Goal: Task Accomplishment & Management: Complete application form

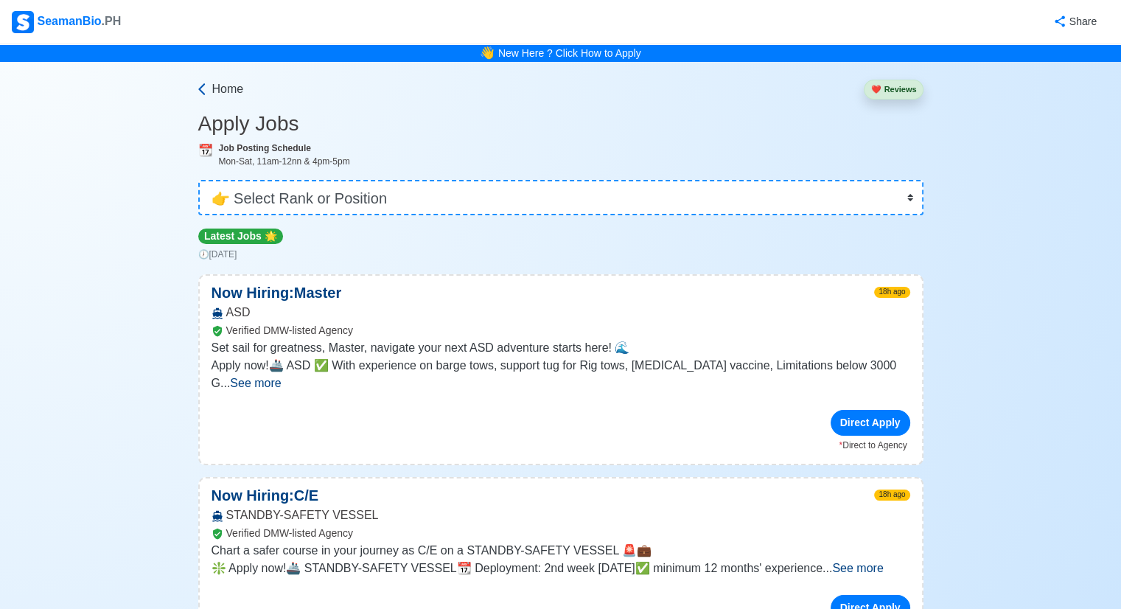
click at [228, 89] on span "Home" at bounding box center [228, 89] width 32 height 18
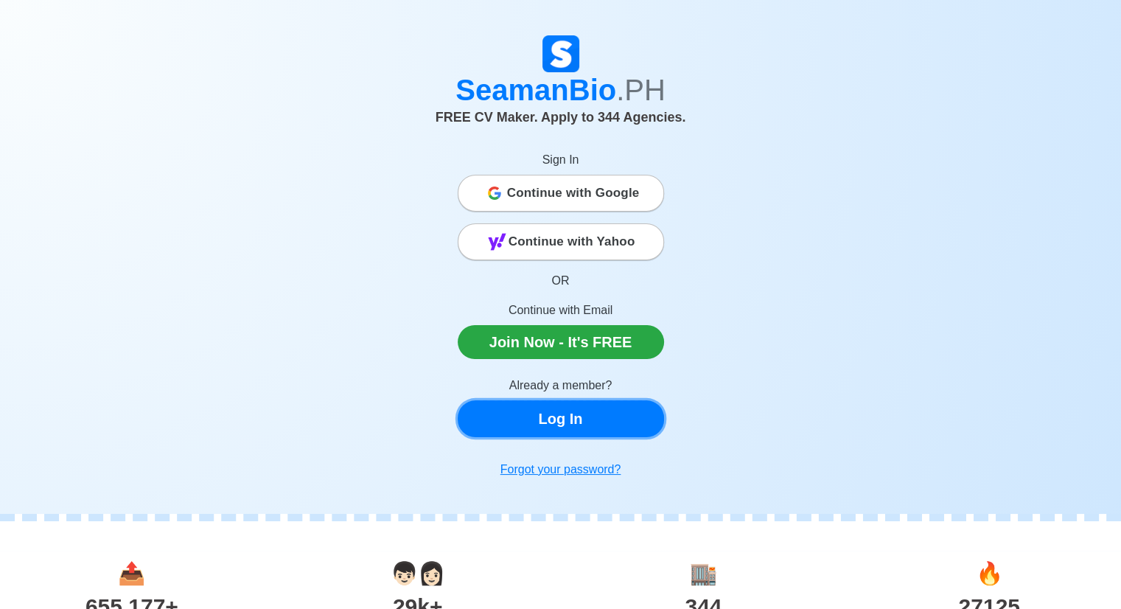
click at [565, 414] on link "Log In" at bounding box center [561, 418] width 206 height 37
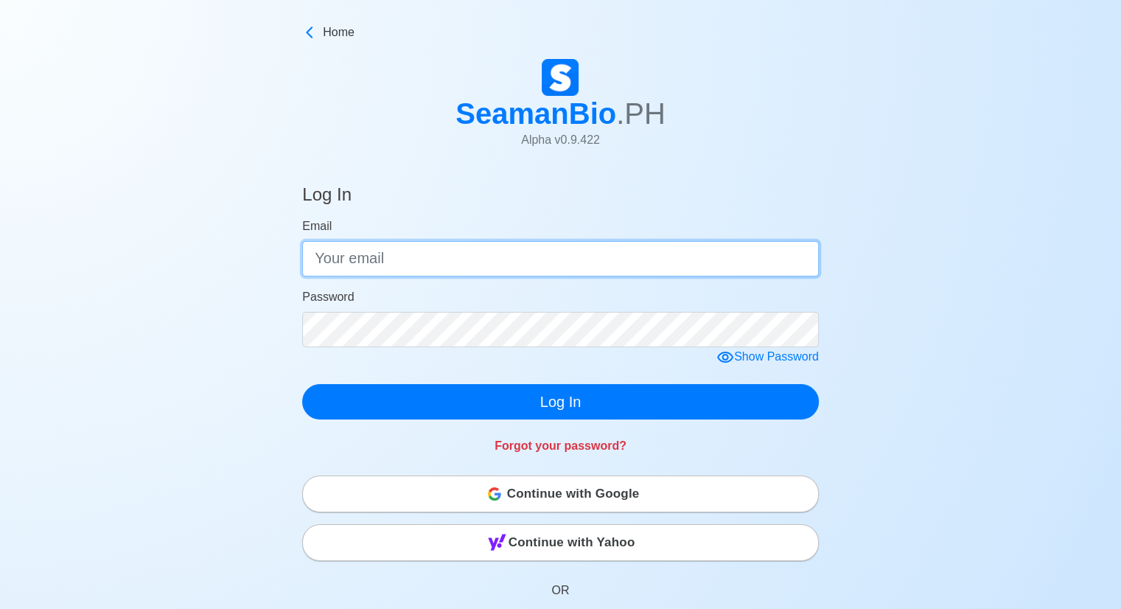
type input "[EMAIL_ADDRESS][DOMAIN_NAME]"
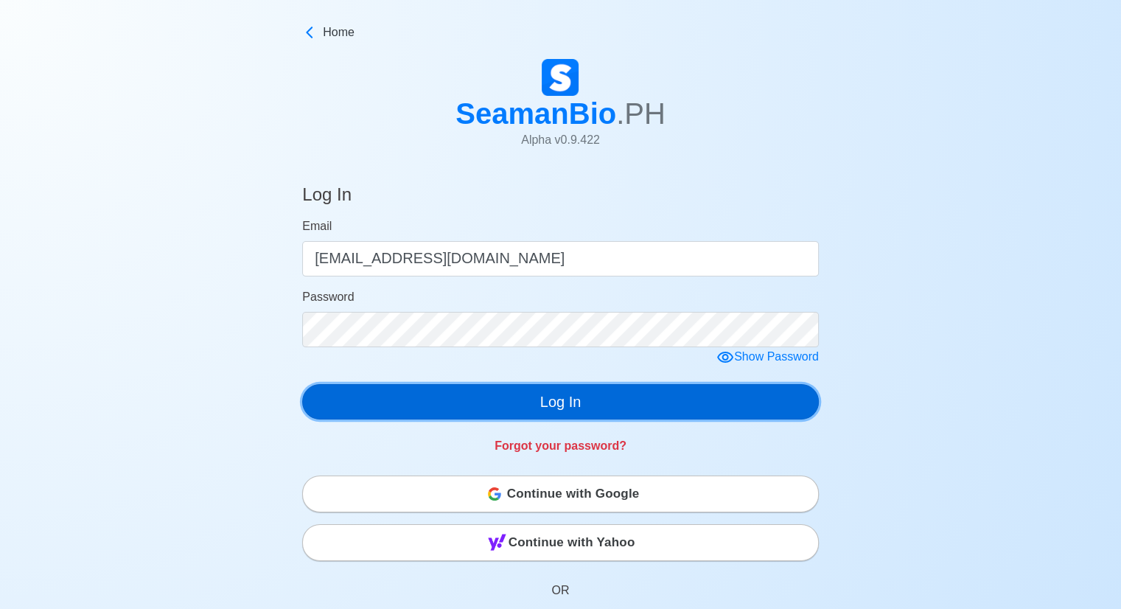
click at [574, 402] on button "Log In" at bounding box center [560, 401] width 517 height 35
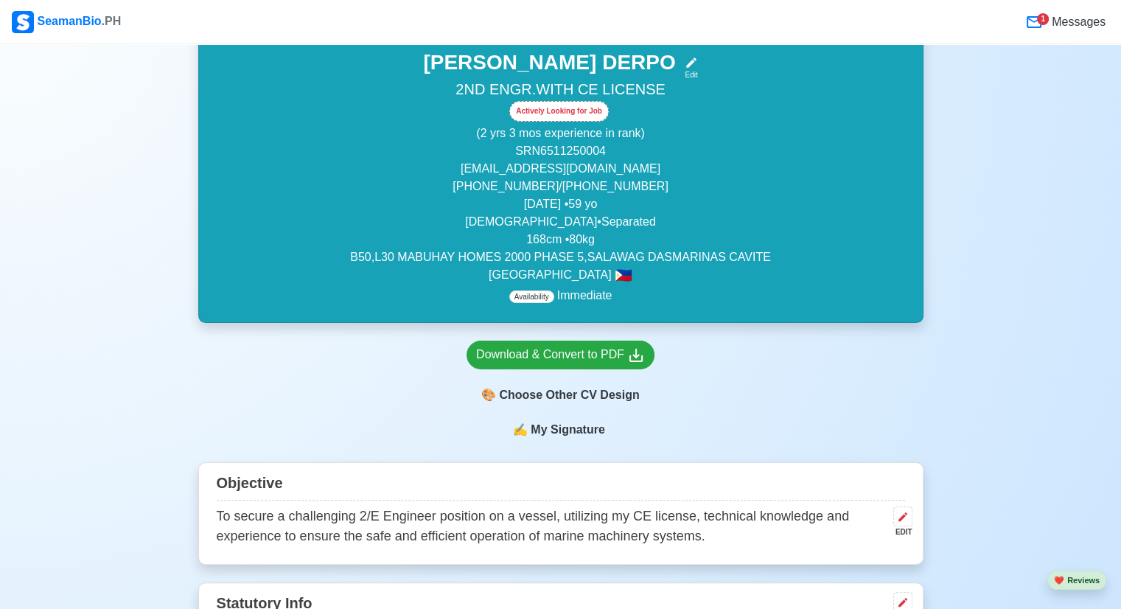
scroll to position [221, 0]
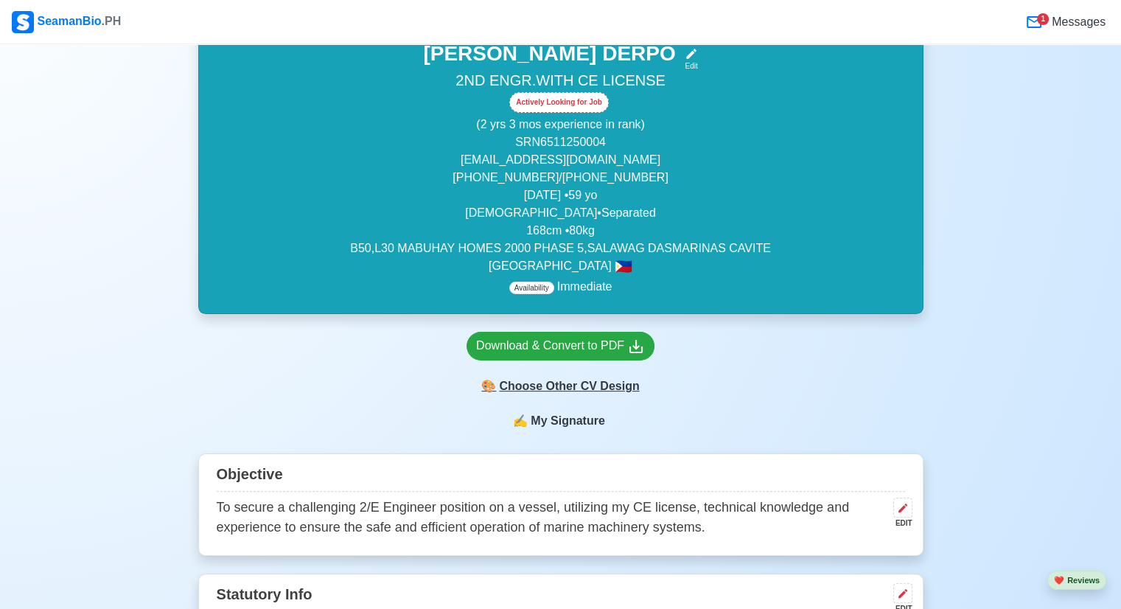
click at [593, 384] on div "🎨 Choose Other CV Design" at bounding box center [561, 386] width 188 height 28
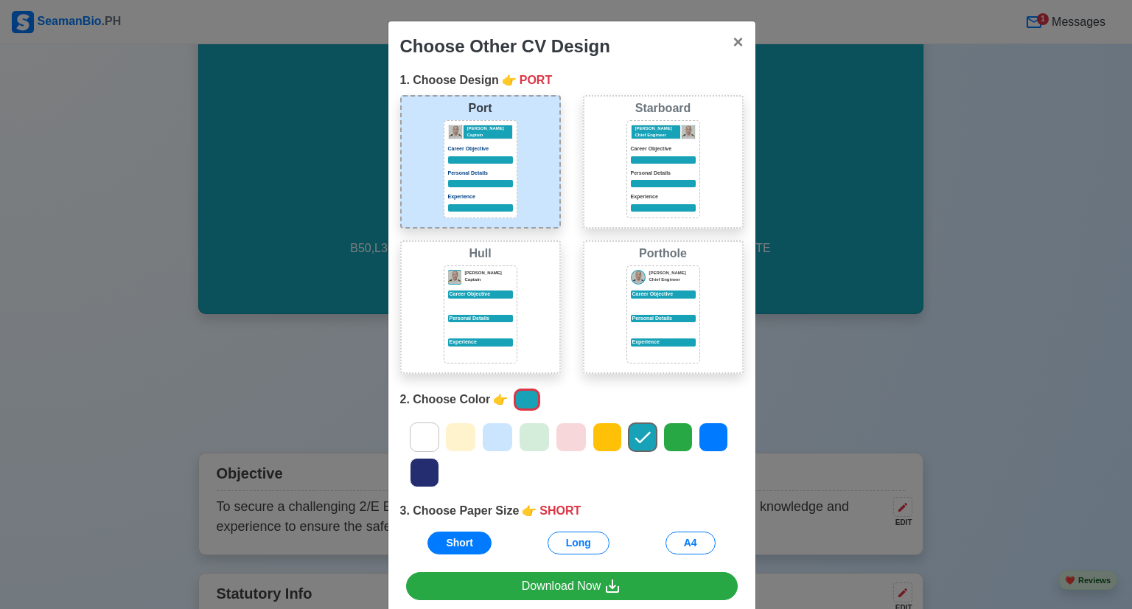
click at [672, 437] on icon at bounding box center [677, 438] width 15 height 12
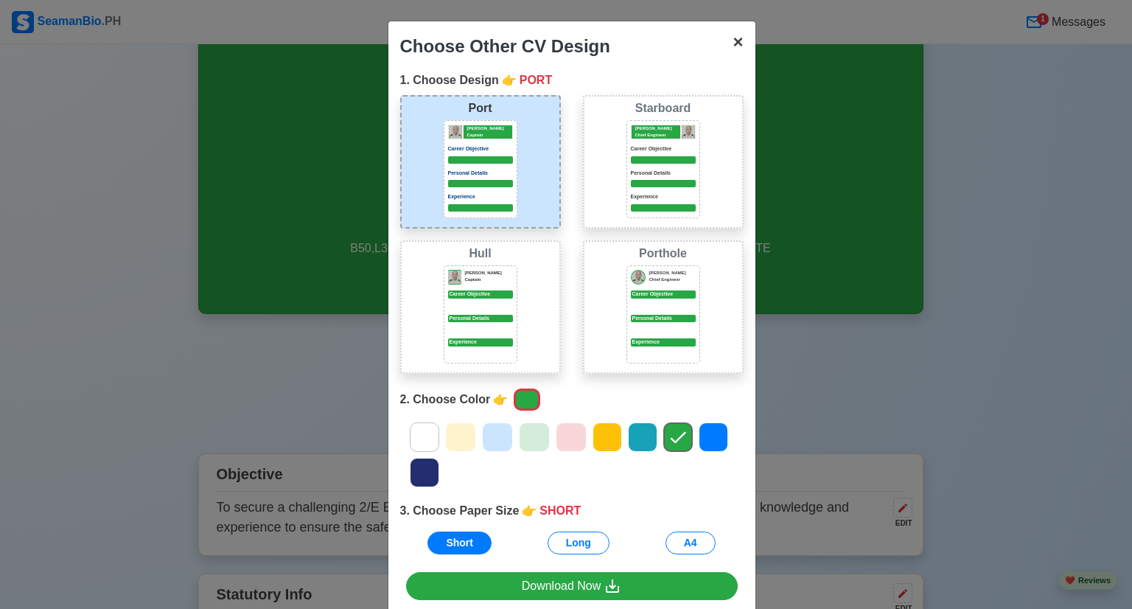
click at [733, 40] on span "×" at bounding box center [738, 42] width 10 height 20
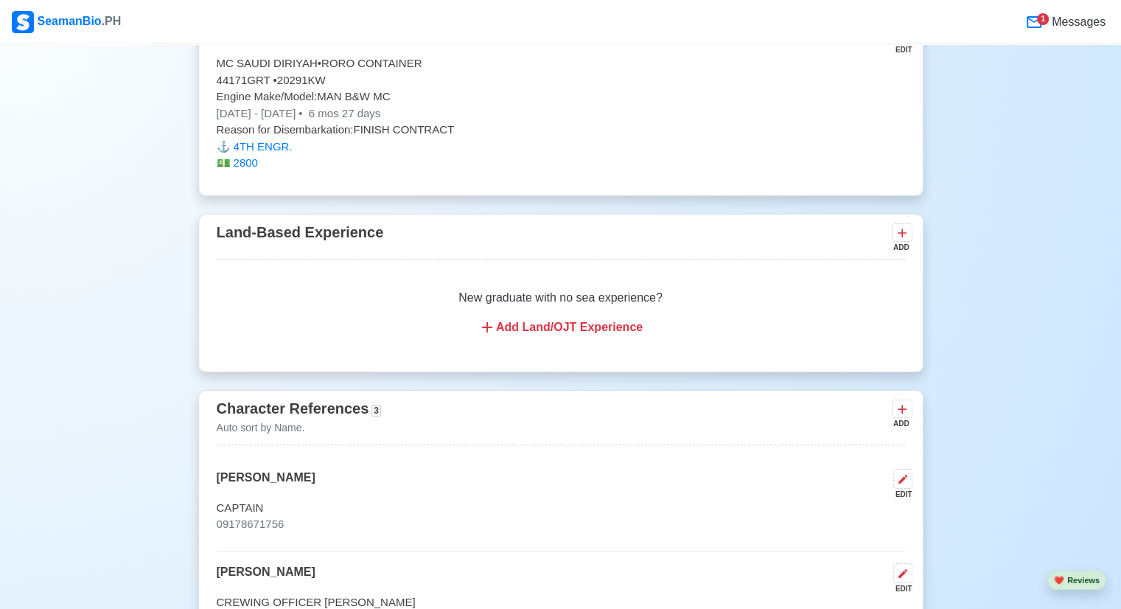
scroll to position [10022, 0]
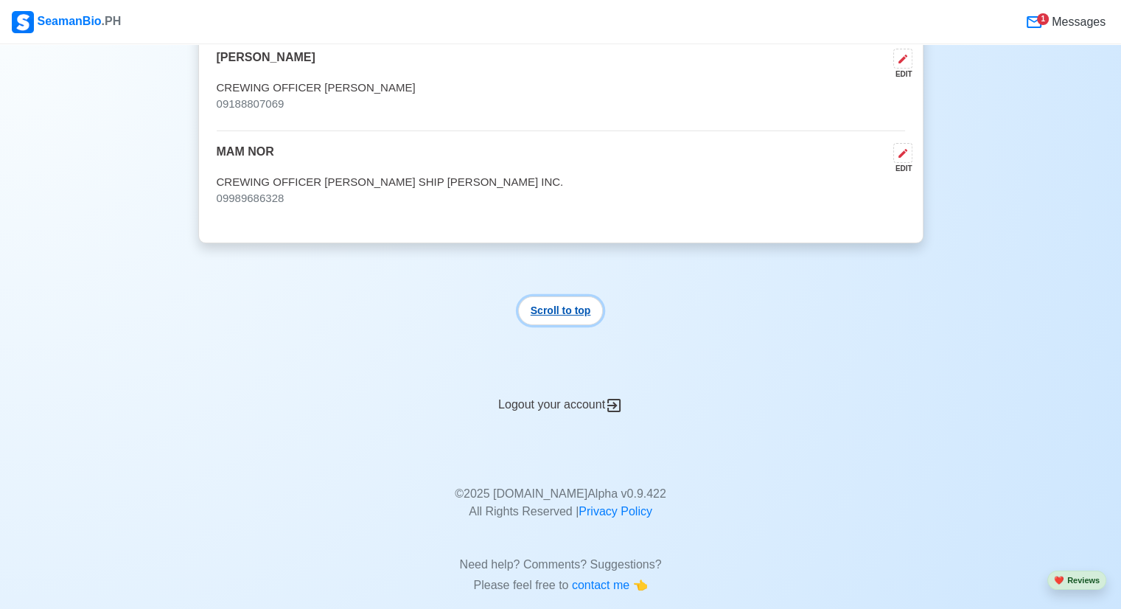
click at [565, 296] on button "Scroll to top" at bounding box center [560, 310] width 85 height 29
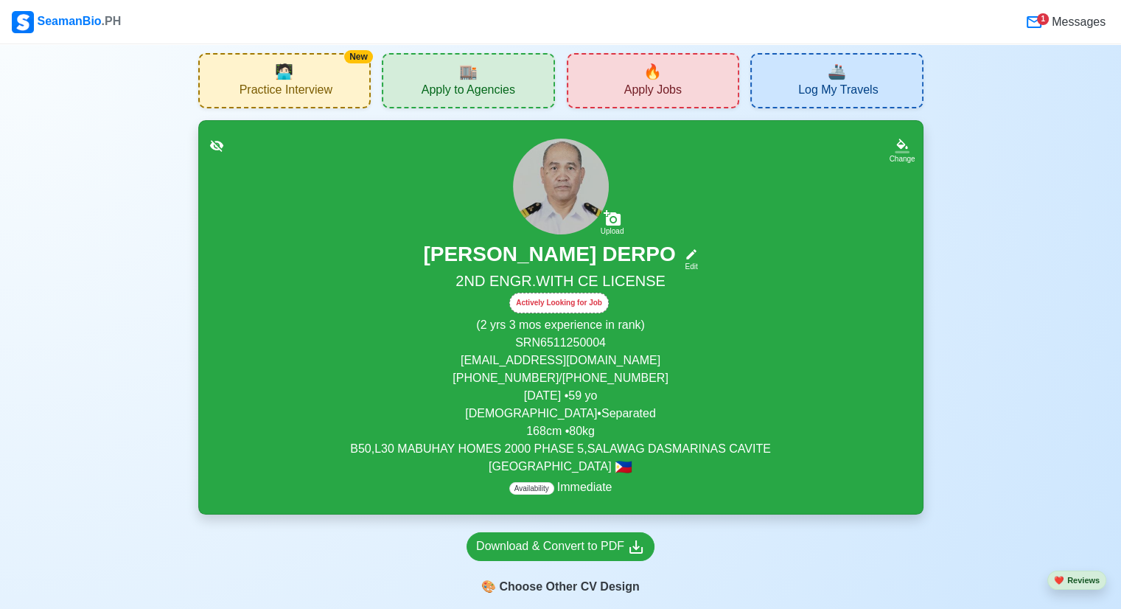
scroll to position [0, 0]
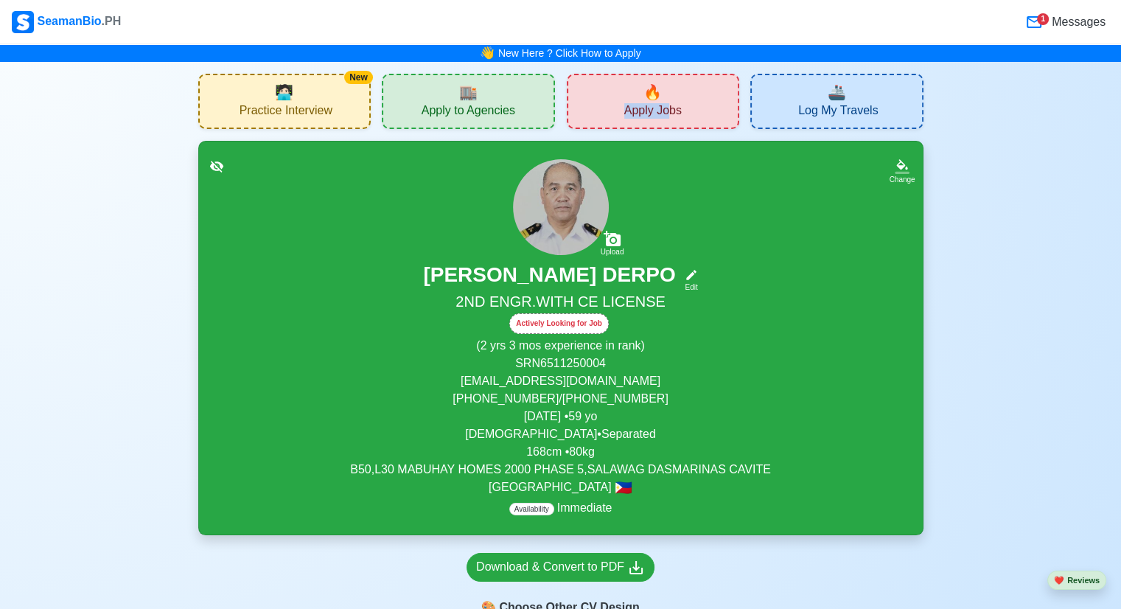
click at [670, 94] on div "🔥 Apply Jobs" at bounding box center [653, 101] width 173 height 55
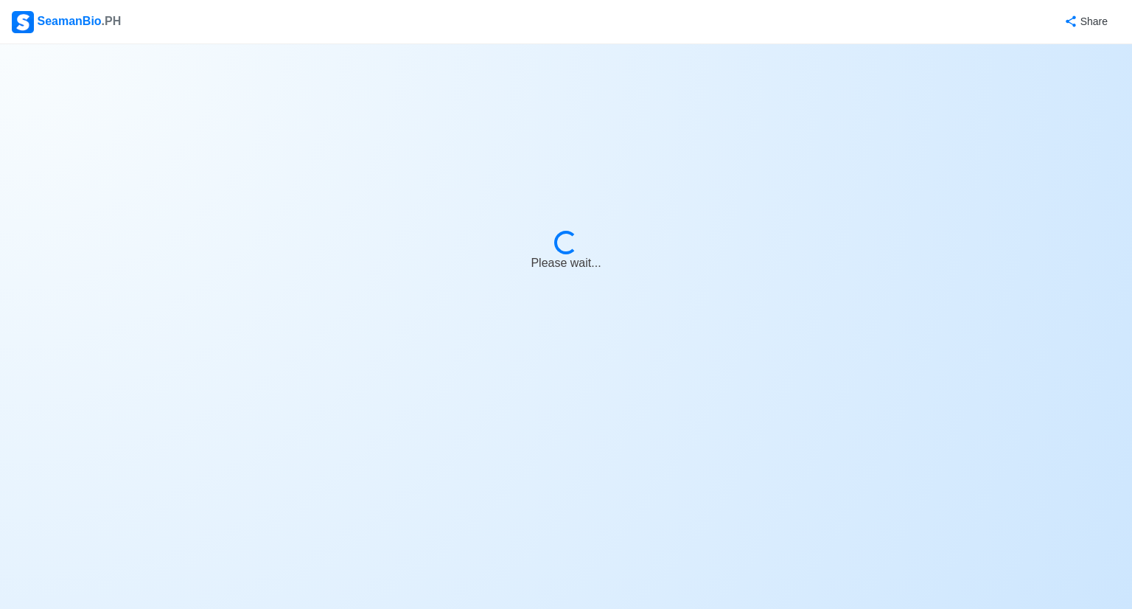
select select "2nd Engineer"
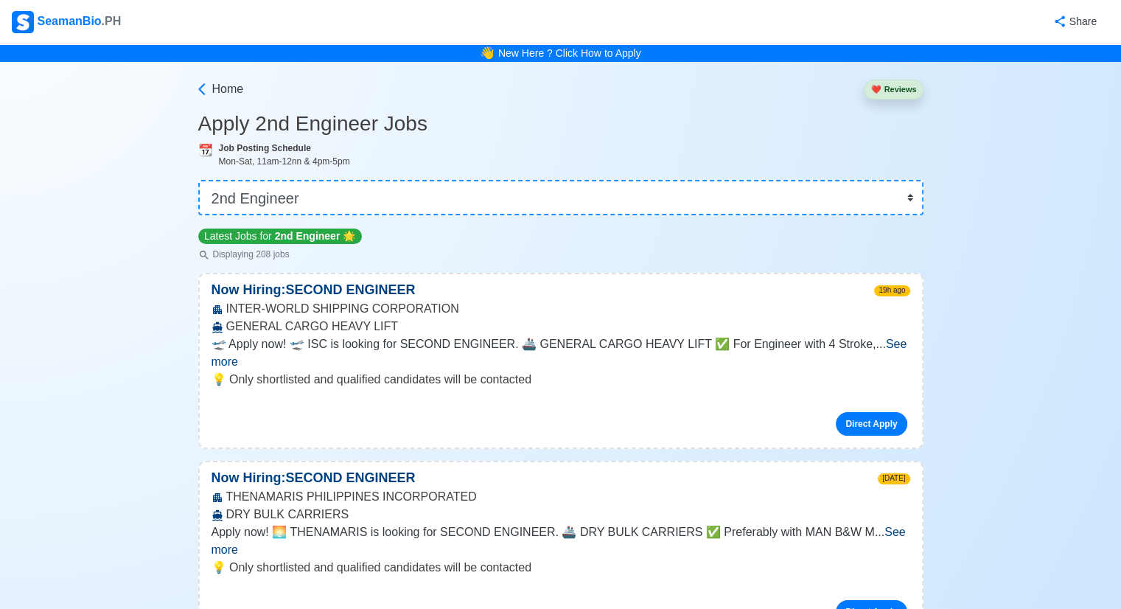
scroll to position [147, 0]
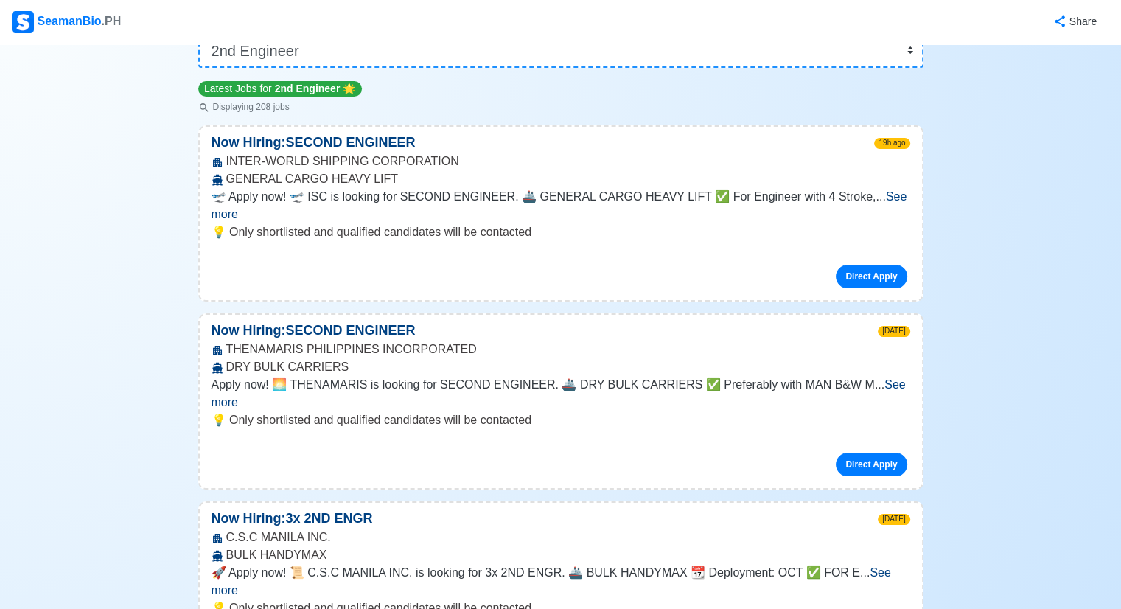
click at [896, 378] on span "See more" at bounding box center [559, 393] width 694 height 30
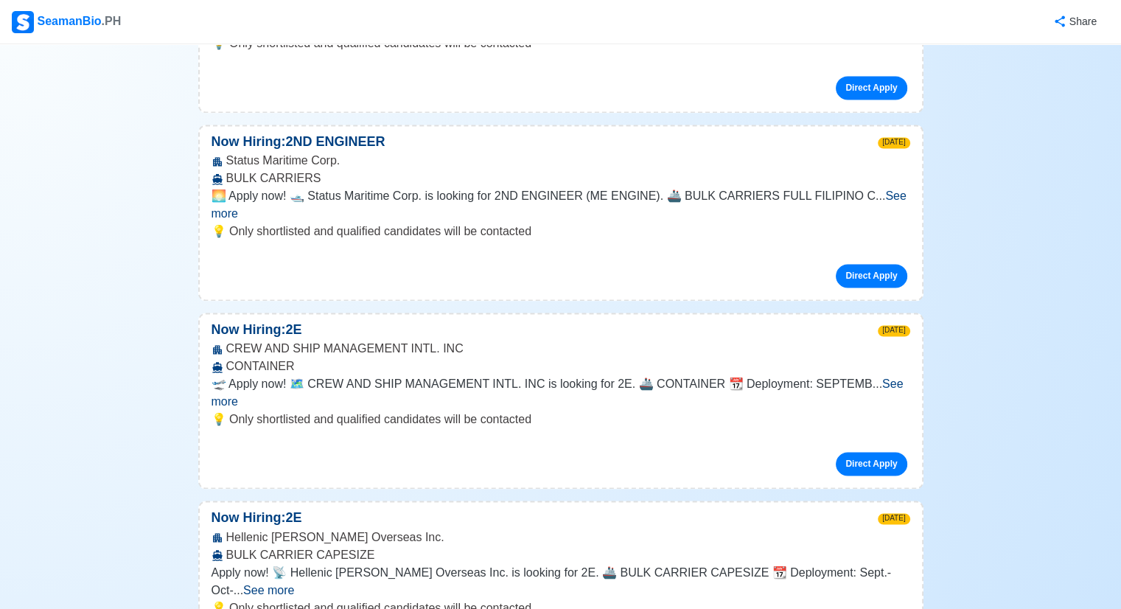
scroll to position [7886, 0]
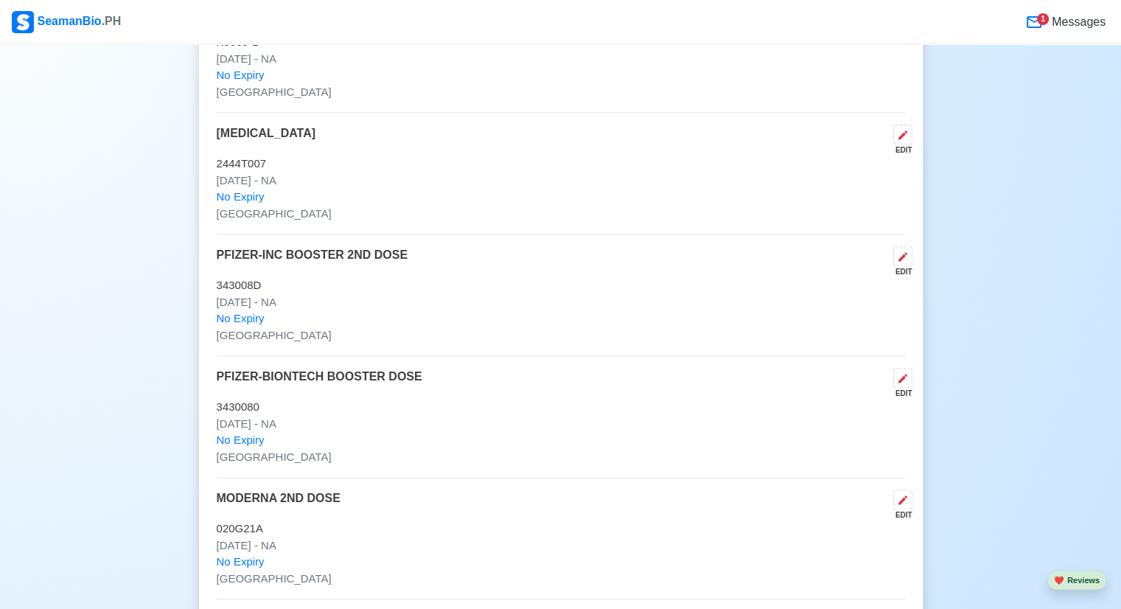
scroll to position [1548, 0]
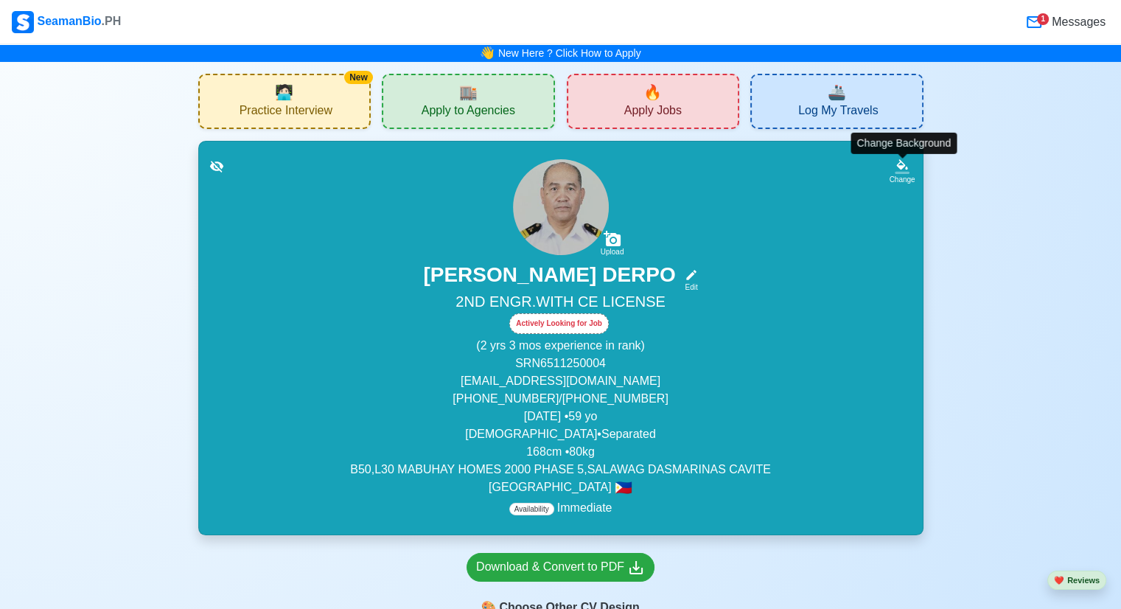
click at [905, 172] on icon at bounding box center [902, 172] width 15 height 2
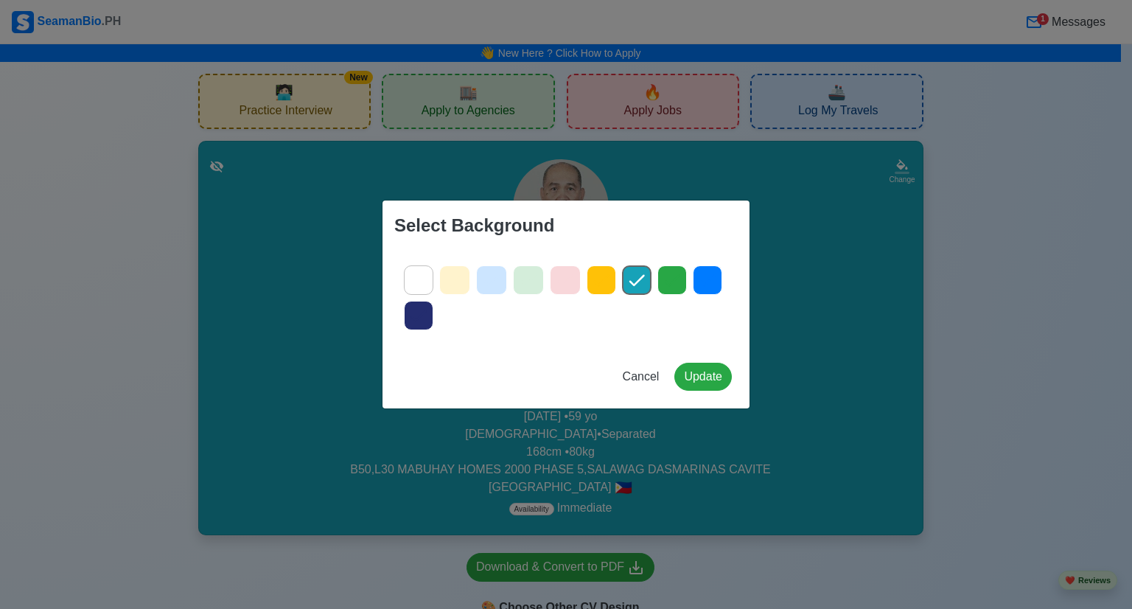
click at [427, 278] on icon at bounding box center [419, 280] width 22 height 22
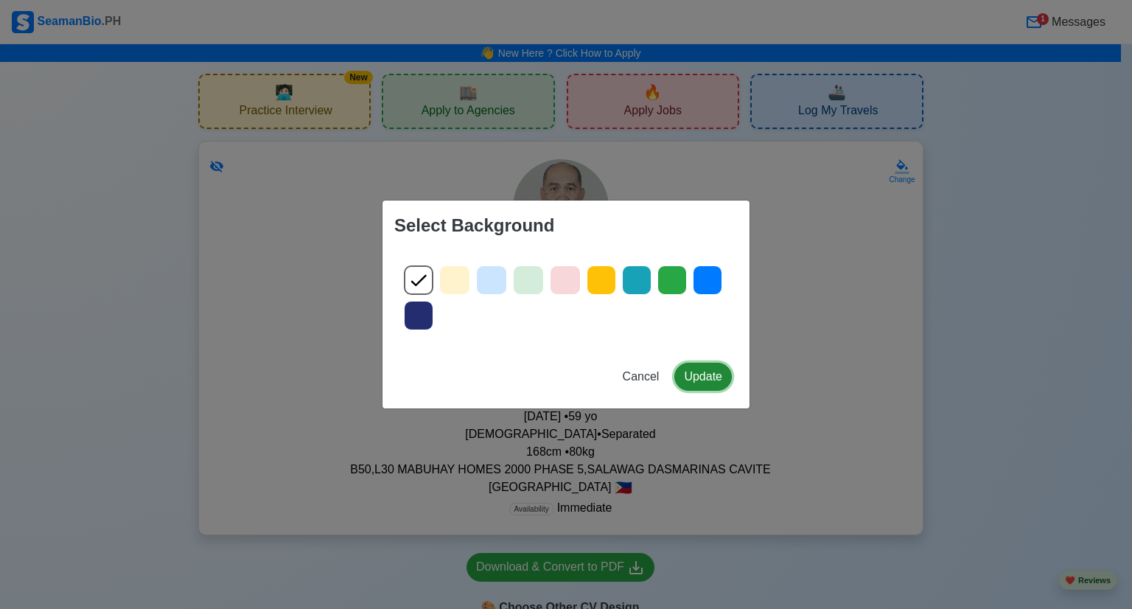
click at [710, 380] on button "Update" at bounding box center [702, 377] width 57 height 28
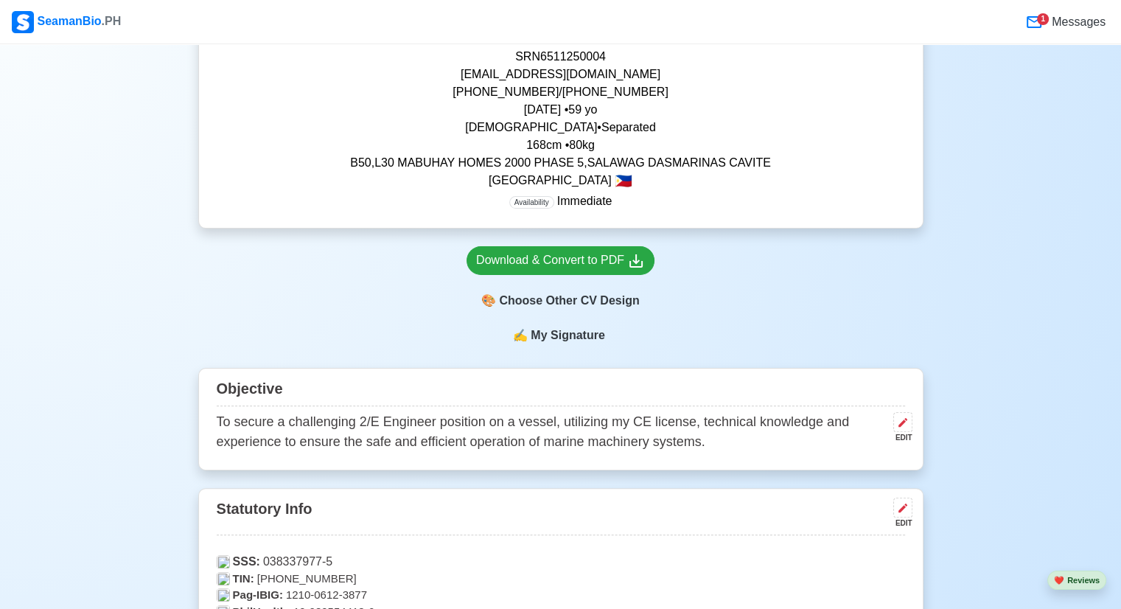
scroll to position [75, 0]
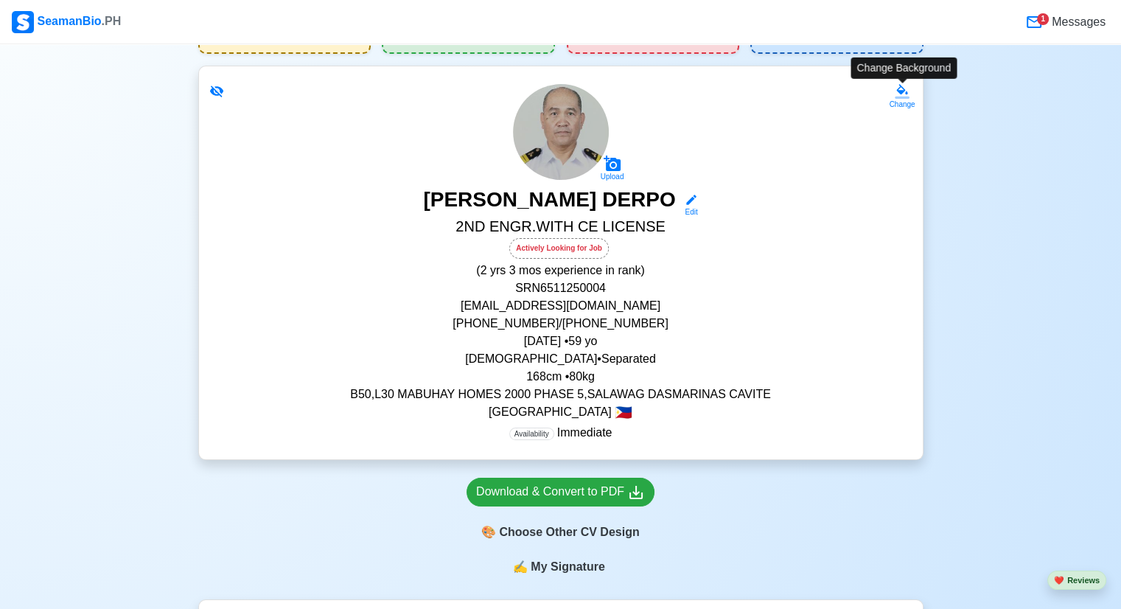
click at [905, 92] on icon at bounding box center [902, 91] width 15 height 15
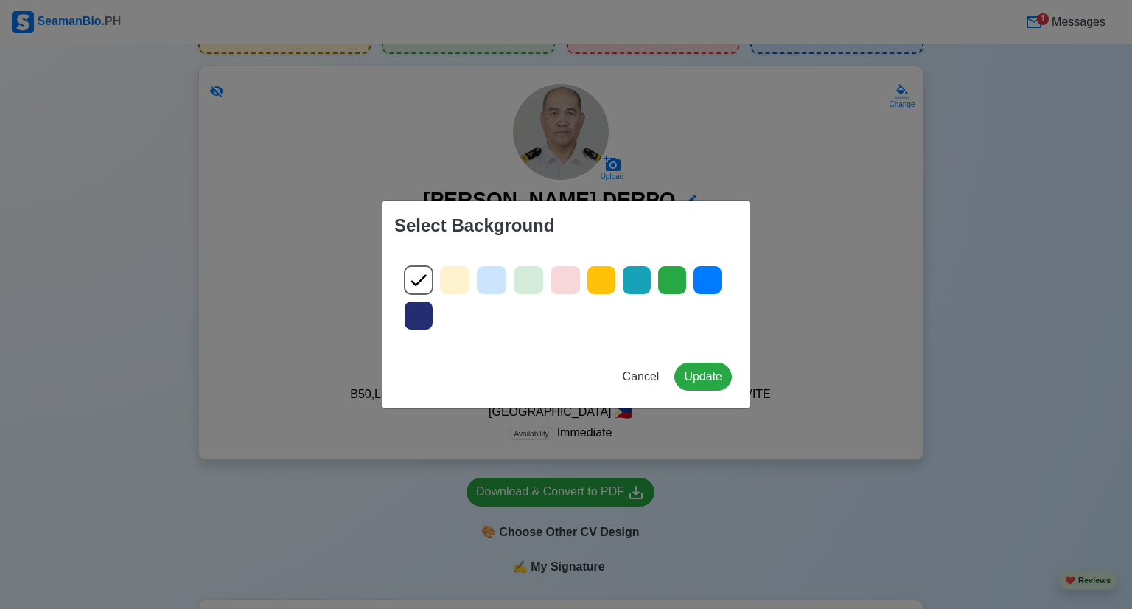
click at [531, 287] on icon at bounding box center [528, 280] width 22 height 22
click at [702, 371] on button "Update" at bounding box center [702, 377] width 57 height 28
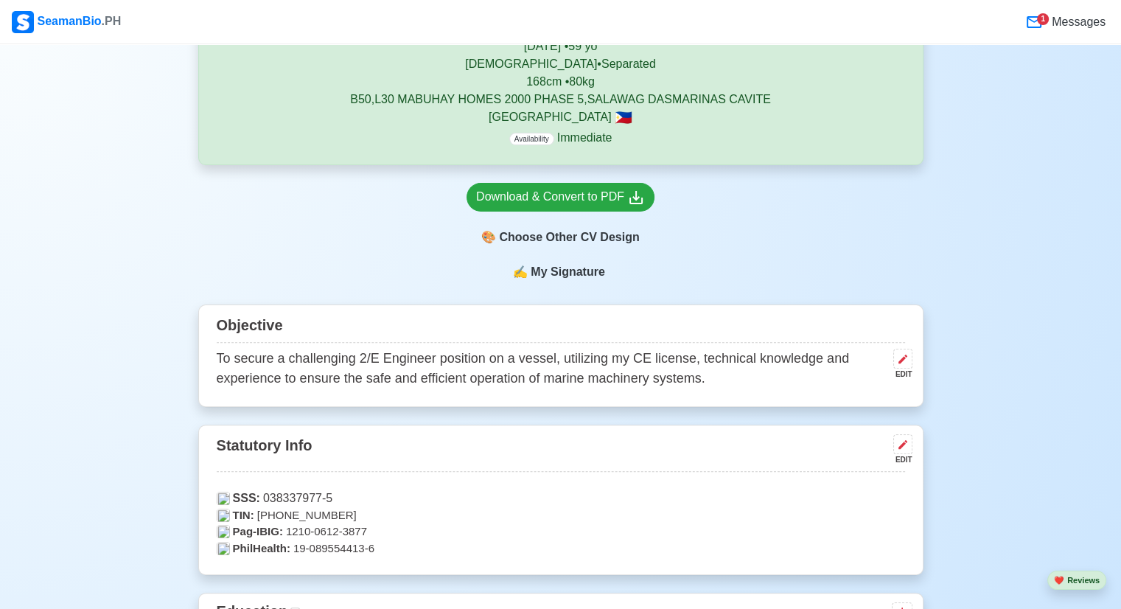
scroll to position [0, 0]
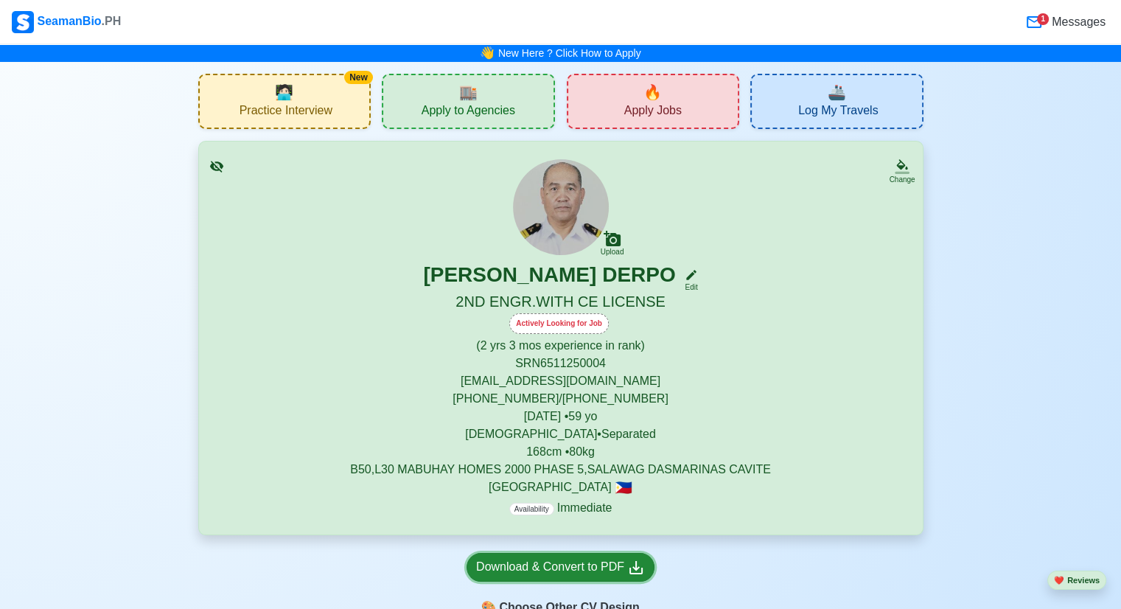
click at [576, 570] on div "Download & Convert to PDF" at bounding box center [560, 567] width 169 height 18
